Goal: Information Seeking & Learning: Learn about a topic

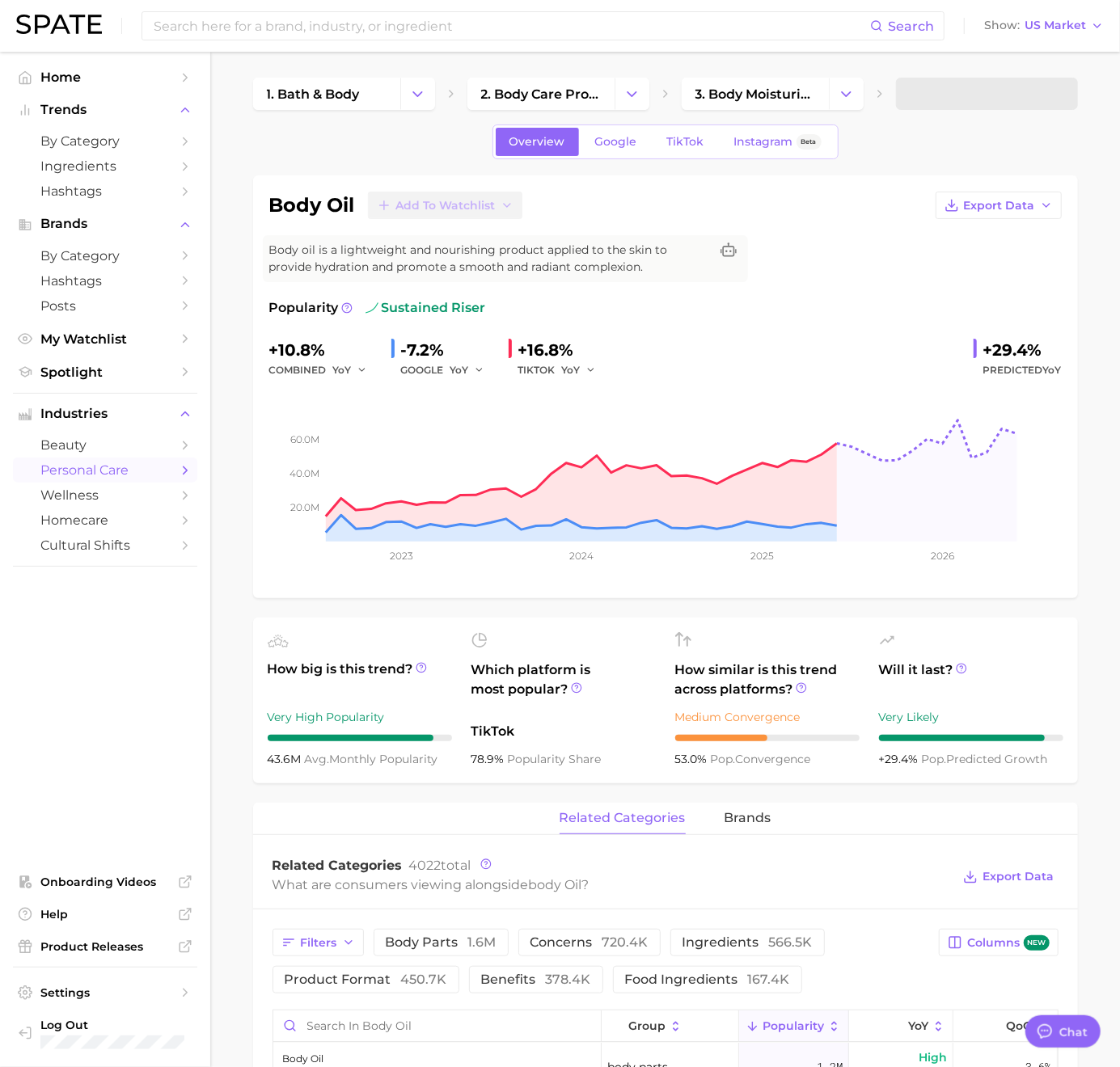
type textarea "x"
click at [523, 25] on input at bounding box center [511, 25] width 718 height 27
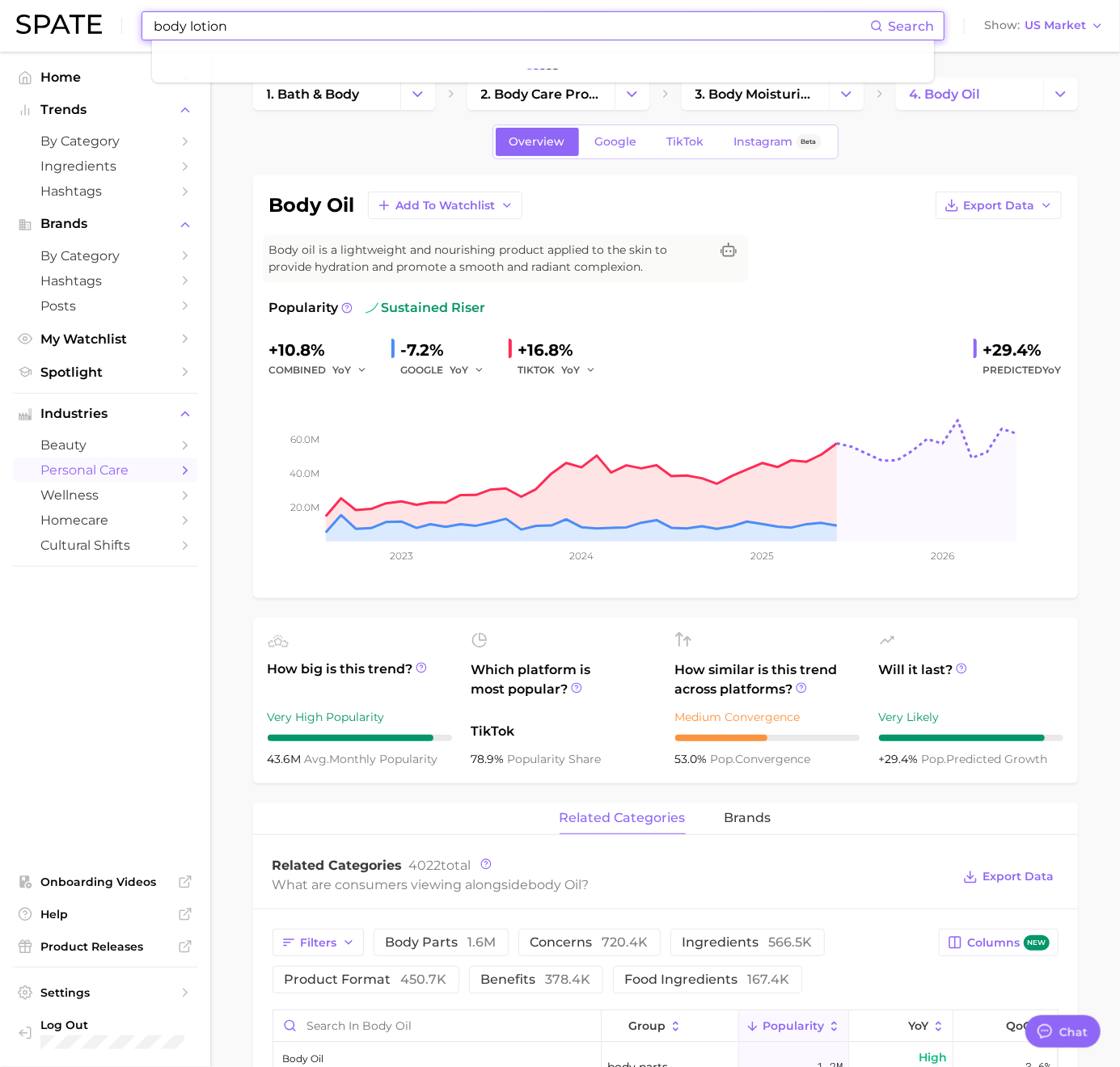
type input "body lotion"
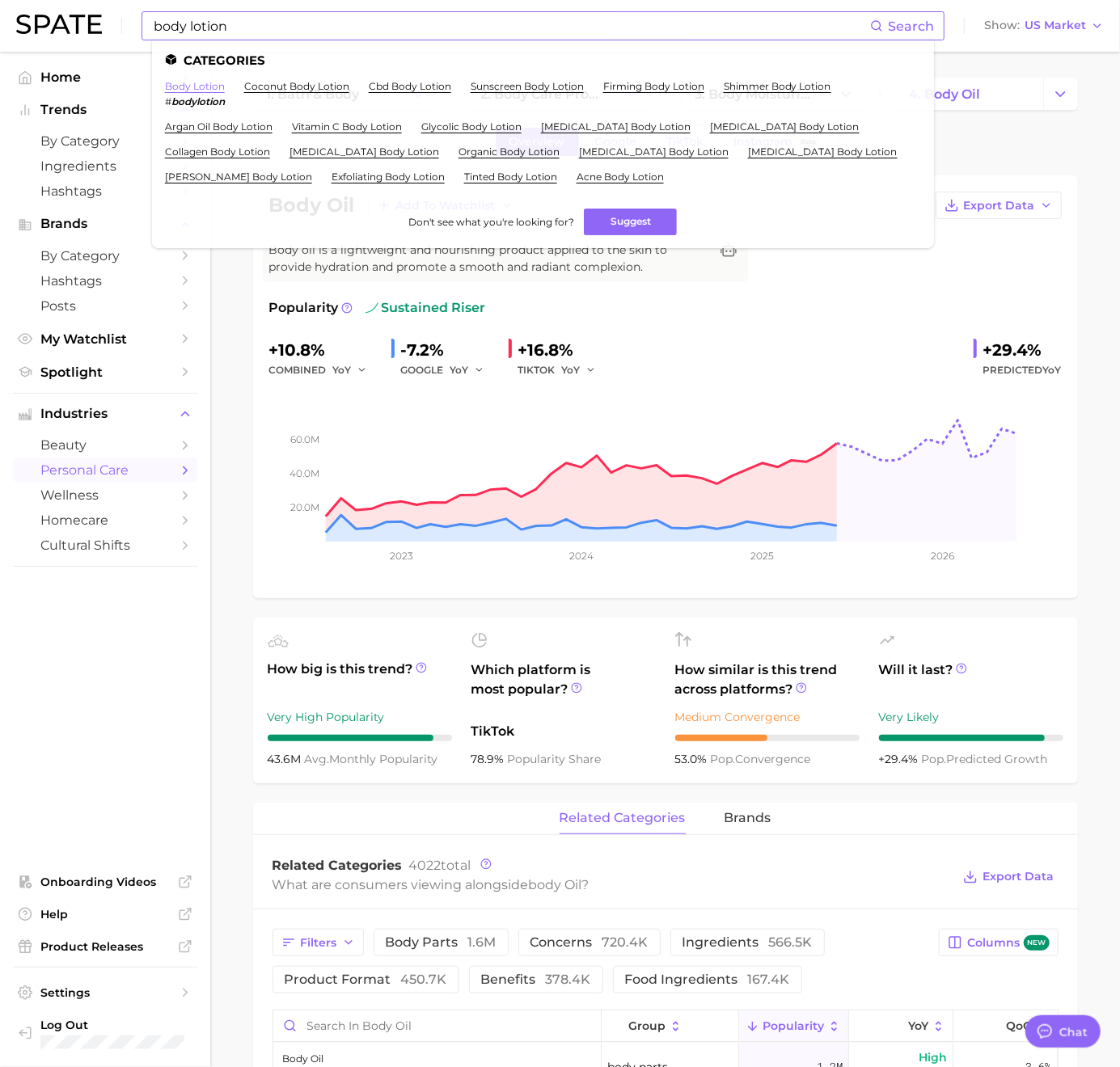
click at [188, 86] on link "body lotion" at bounding box center [195, 86] width 60 height 12
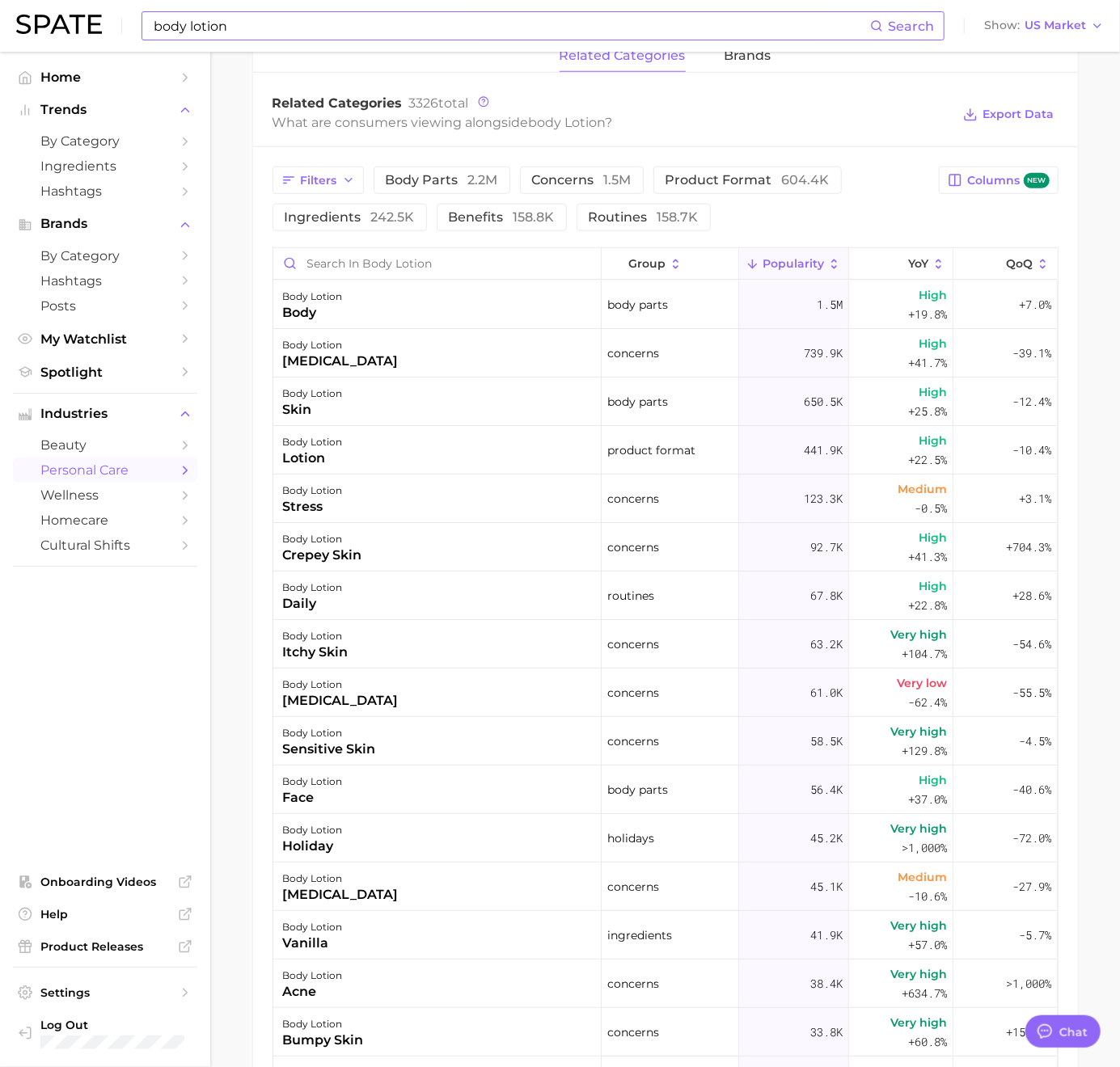
scroll to position [752, 0]
click at [500, 218] on span "benefits 158.8k" at bounding box center [502, 215] width 106 height 13
